Goal: Check status

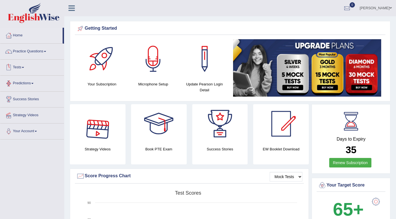
click at [28, 69] on link "Tests" at bounding box center [32, 67] width 64 height 14
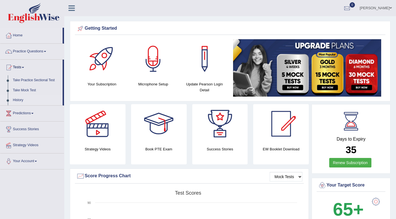
click at [25, 100] on link "History" at bounding box center [36, 100] width 52 height 10
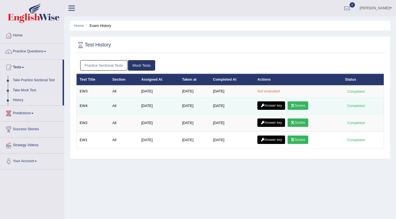
click at [297, 107] on link "Scores" at bounding box center [298, 105] width 21 height 8
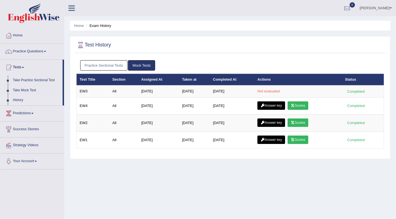
click at [297, 119] on link "Scores" at bounding box center [298, 122] width 21 height 8
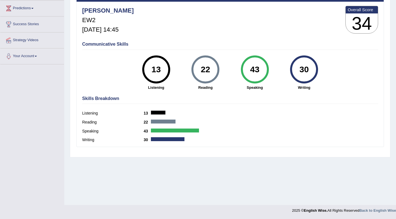
scroll to position [47, 0]
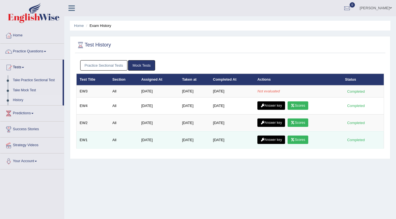
click at [302, 137] on link "Scores" at bounding box center [298, 139] width 21 height 8
